Goal: Task Accomplishment & Management: Complete application form

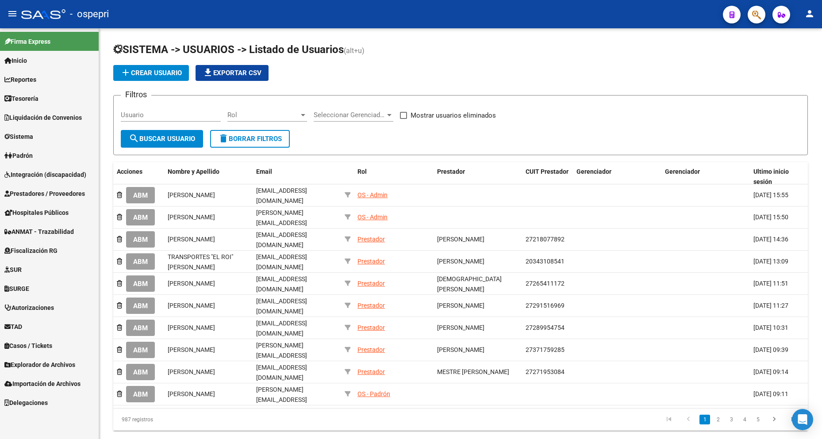
click at [54, 135] on link "Sistema" at bounding box center [49, 136] width 99 height 19
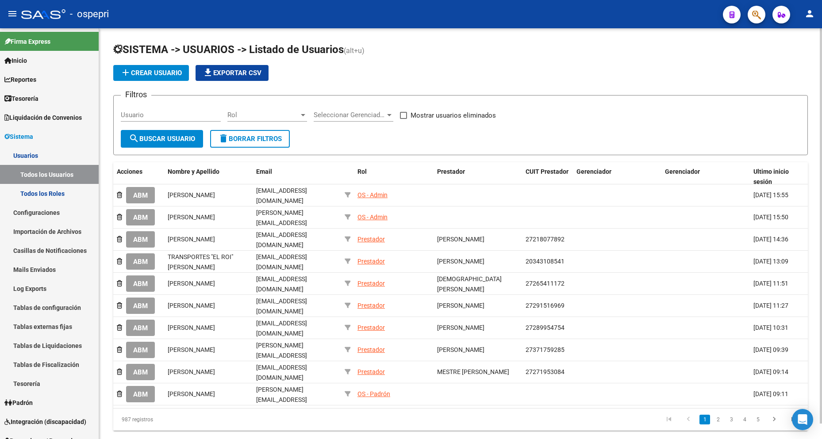
click at [401, 70] on div "add Crear Usuario file_download Exportar CSV" at bounding box center [460, 73] width 695 height 16
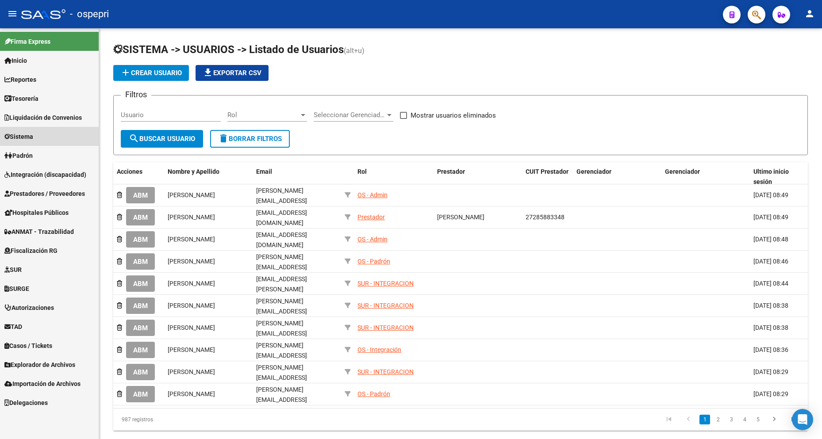
click at [27, 141] on link "Sistema" at bounding box center [49, 136] width 99 height 19
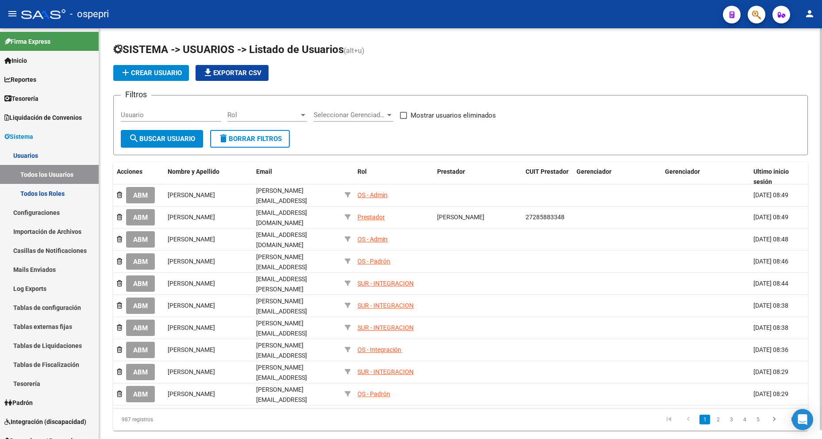
click at [340, 137] on form "Filtros Usuario Rol Rol Seleccionar Gerenciador Seleccionar Gerenciador Mostrar…" at bounding box center [460, 125] width 695 height 60
click at [184, 71] on button "add Crear Usuario" at bounding box center [151, 73] width 76 height 16
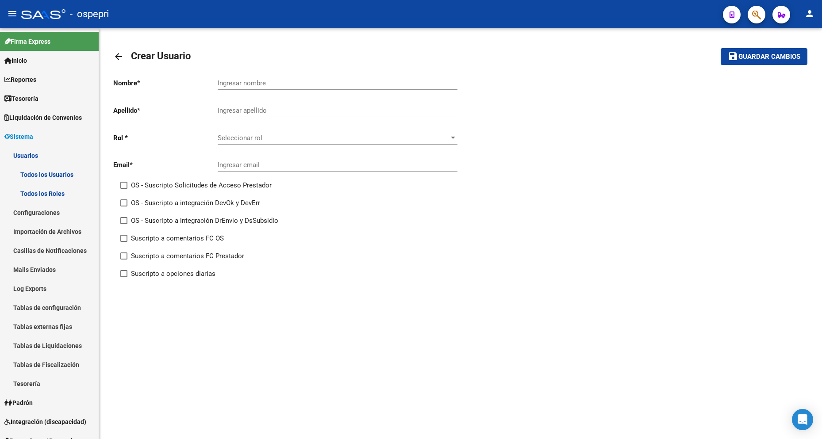
click at [277, 136] on span "Seleccionar rol" at bounding box center [334, 138] width 232 height 8
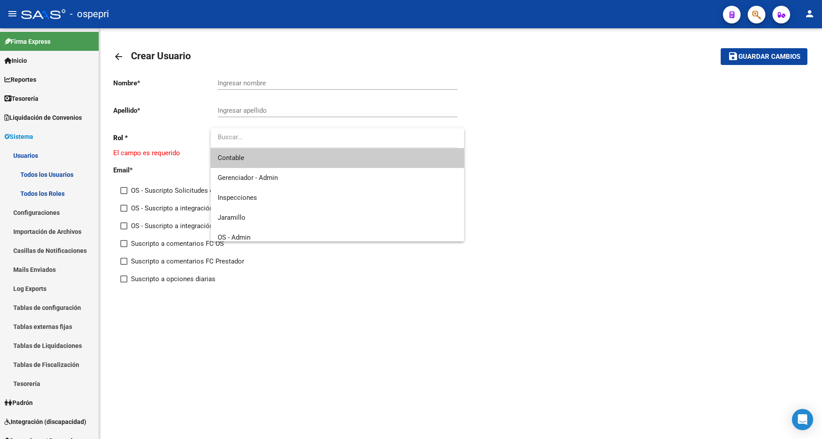
click at [267, 136] on input "dropdown search" at bounding box center [334, 137] width 247 height 20
click at [627, 202] on div at bounding box center [411, 219] width 822 height 439
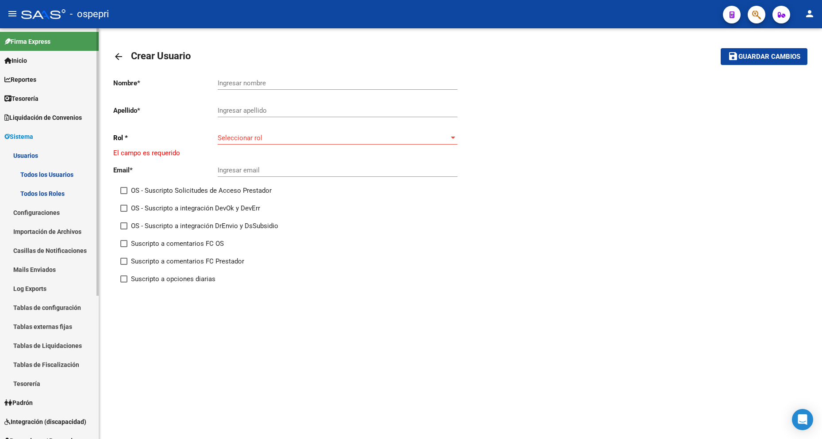
click at [46, 141] on link "Sistema" at bounding box center [49, 136] width 99 height 19
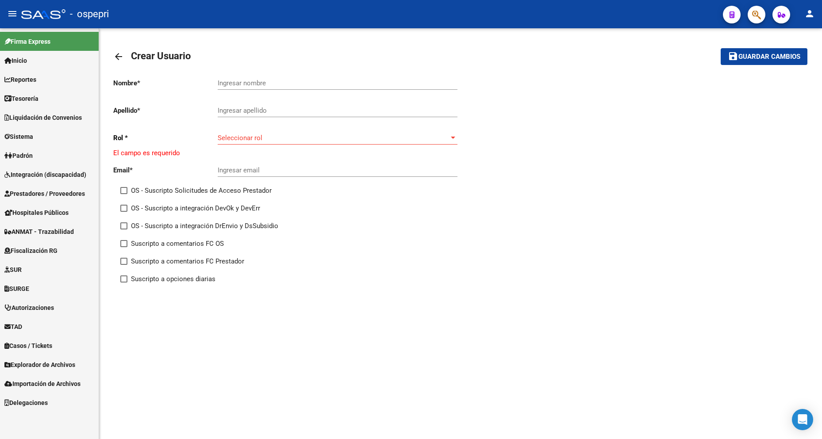
click at [48, 190] on span "Prestadores / Proveedores" at bounding box center [44, 194] width 81 height 10
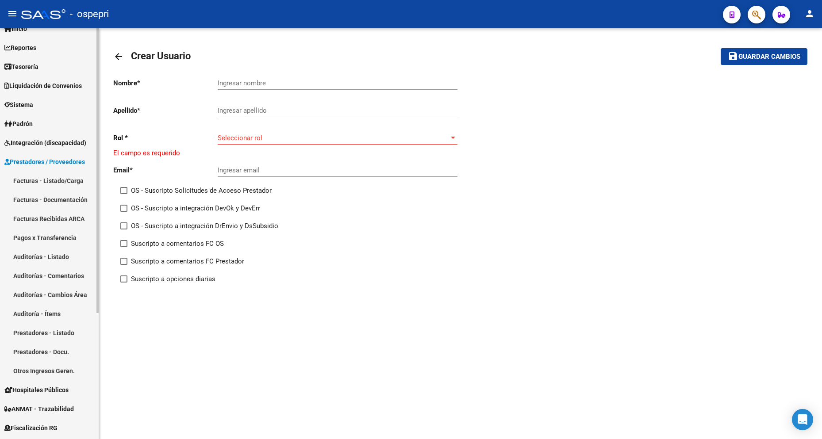
scroll to position [44, 0]
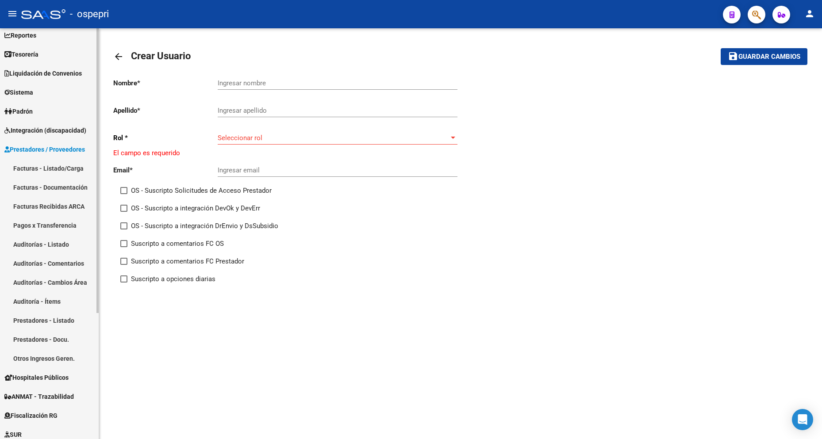
click at [48, 320] on link "Prestadores - Listado" at bounding box center [49, 320] width 99 height 19
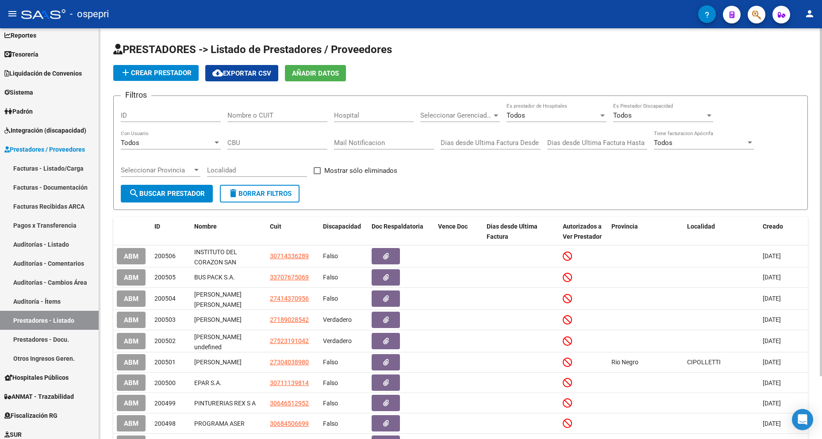
click at [174, 74] on span "add Crear Prestador" at bounding box center [155, 73] width 71 height 8
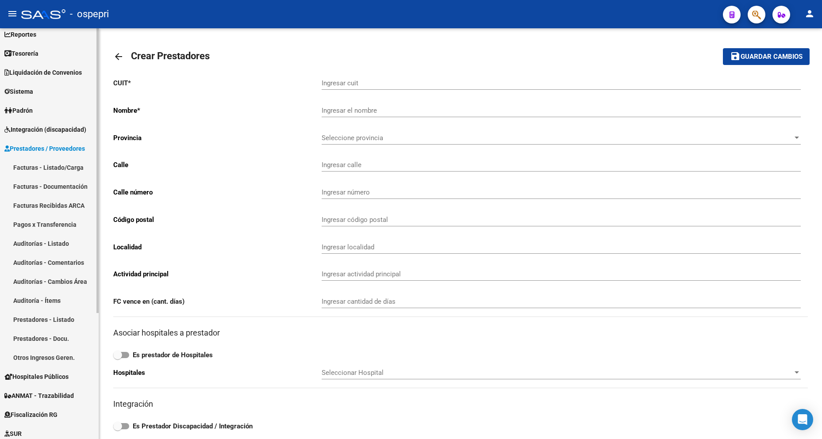
scroll to position [44, 0]
